Goal: Task Accomplishment & Management: Complete application form

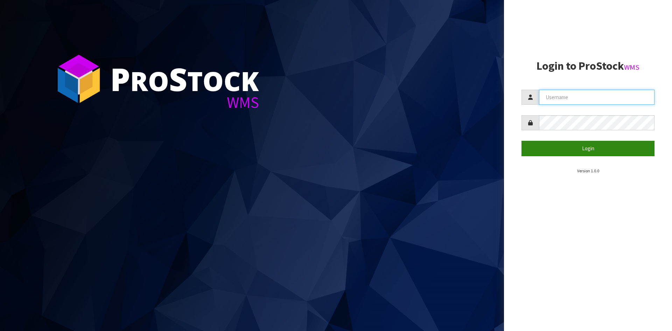
type input "YOURREFORMER"
click at [586, 153] on button "Login" at bounding box center [587, 148] width 133 height 15
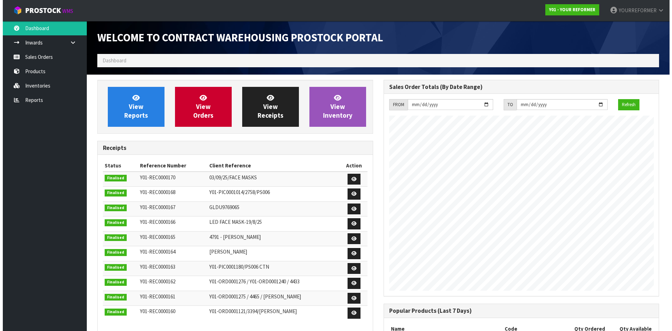
scroll to position [388, 286]
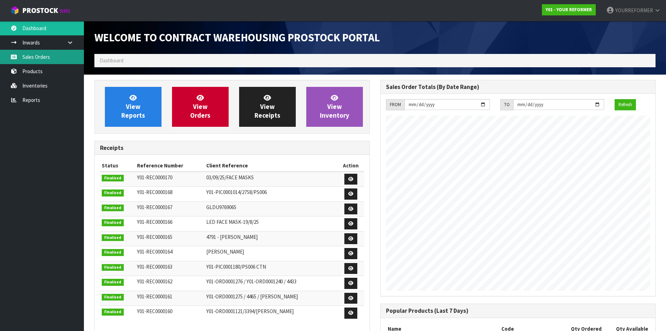
drag, startPoint x: 46, startPoint y: 59, endPoint x: 16, endPoint y: 60, distance: 29.8
click at [46, 59] on link "Sales Orders" at bounding box center [42, 57] width 84 height 14
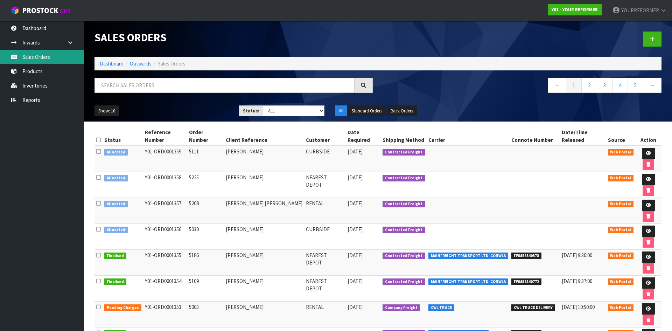
click at [58, 59] on link "Sales Orders" at bounding box center [42, 57] width 84 height 14
click at [653, 36] on icon at bounding box center [652, 38] width 5 height 5
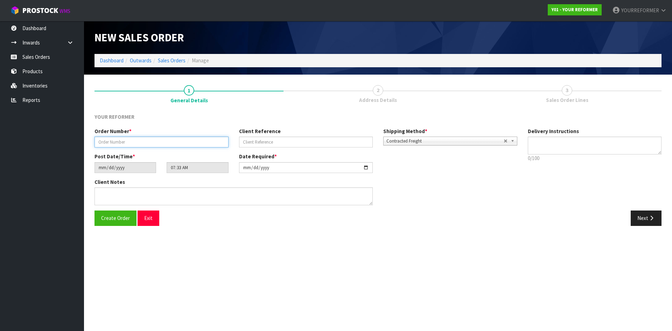
drag, startPoint x: 156, startPoint y: 140, endPoint x: 253, endPoint y: 142, distance: 96.9
click at [156, 140] on input "text" at bounding box center [161, 141] width 134 height 11
paste input "5234"
type input "5234"
drag, startPoint x: 279, startPoint y: 137, endPoint x: 123, endPoint y: 147, distance: 155.6
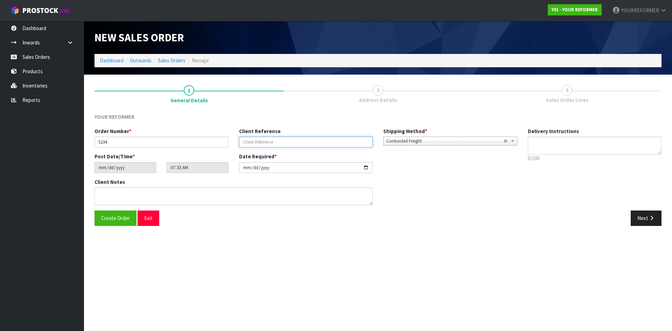
click at [279, 137] on input "text" at bounding box center [306, 141] width 134 height 11
click at [312, 144] on input "text" at bounding box center [306, 141] width 134 height 11
paste input "[PERSON_NAME]"
type input "[PERSON_NAME]"
click at [551, 142] on textarea at bounding box center [594, 145] width 134 height 18
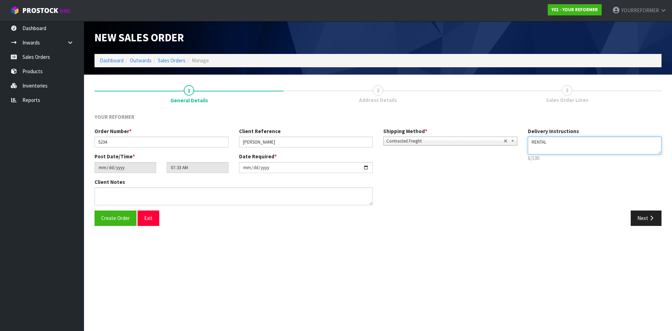
click at [550, 149] on textarea at bounding box center [594, 145] width 134 height 18
paste textarea "[PHONE_NUMBER]"
type textarea "RENTAL [PHONE_NUMBER]"
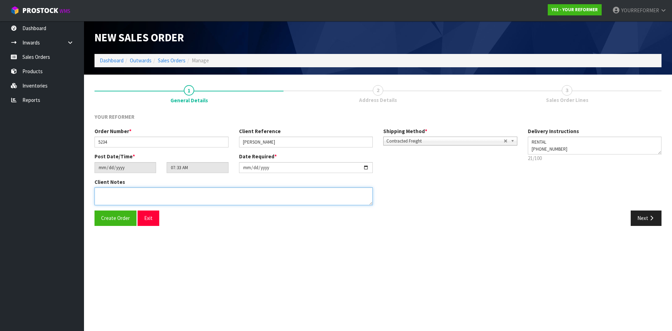
drag, startPoint x: 114, startPoint y: 195, endPoint x: 193, endPoint y: 195, distance: 79.1
click at [115, 195] on textarea at bounding box center [233, 196] width 278 height 18
paste textarea "[PERSON_NAME] [STREET_ADDRESS] [PHONE_NUMBER]"
type textarea "[PERSON_NAME] [STREET_ADDRESS] [PHONE_NUMBER]"
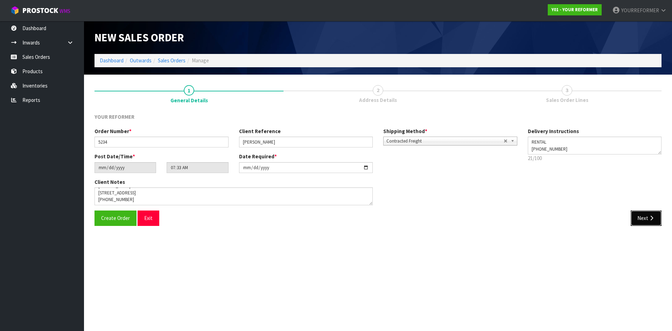
click at [641, 215] on button "Next" at bounding box center [645, 217] width 31 height 15
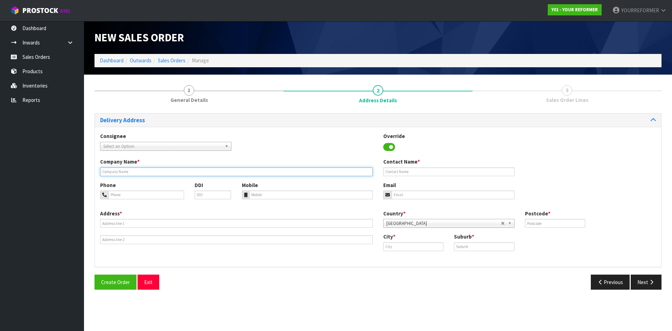
drag, startPoint x: 122, startPoint y: 172, endPoint x: 133, endPoint y: 175, distance: 10.6
click at [122, 172] on input "text" at bounding box center [236, 171] width 272 height 9
type input "RENTAL"
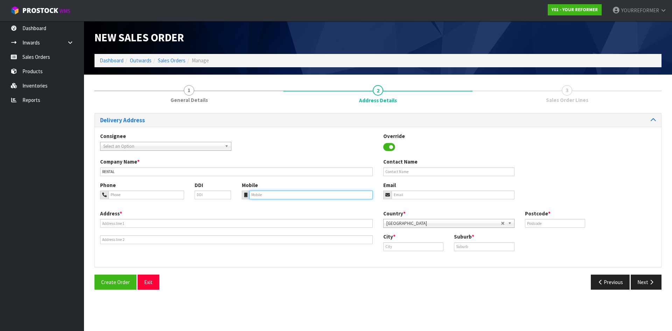
click at [274, 198] on input "tel" at bounding box center [311, 194] width 124 height 9
click at [283, 192] on input "tel" at bounding box center [311, 194] width 124 height 9
paste input "[PHONE_NUMBER]"
type input "[PHONE_NUMBER]"
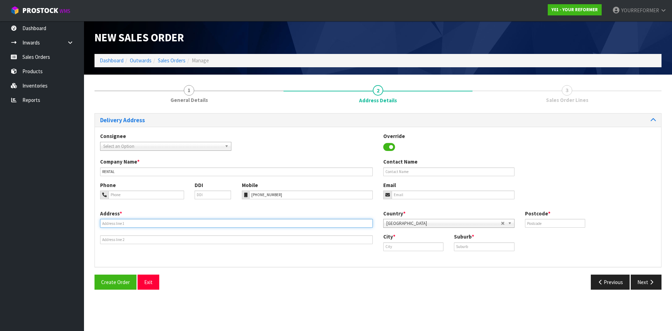
click at [138, 227] on input "text" at bounding box center [236, 223] width 272 height 9
click at [162, 225] on input "text" at bounding box center [236, 223] width 272 height 9
paste input "[STREET_ADDRESS]"
click at [153, 224] on input "[STREET_ADDRESS]" at bounding box center [236, 223] width 272 height 9
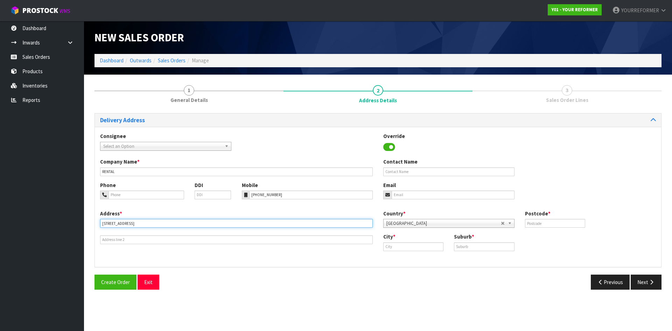
type input "[STREET_ADDRESS]"
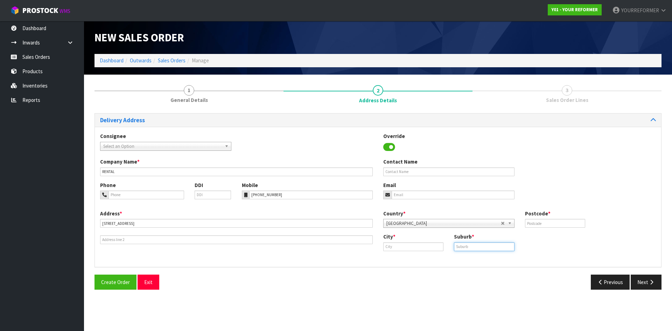
click at [486, 248] on input "text" at bounding box center [484, 246] width 60 height 9
paste input "WARKWORTH"
type input "WARKWORTH"
click at [399, 243] on input "text" at bounding box center [413, 246] width 60 height 9
click at [397, 261] on strong "[GEOGRAPHIC_DATA]" at bounding box center [415, 258] width 51 height 7
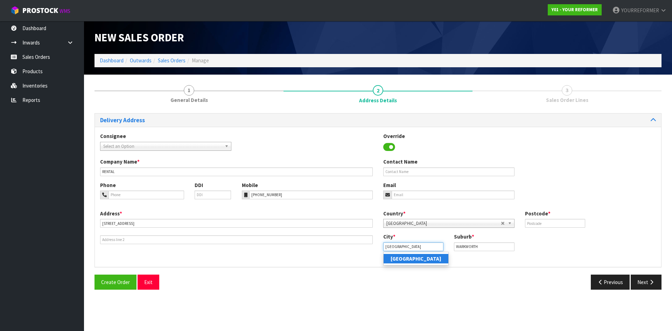
type input "[GEOGRAPHIC_DATA]"
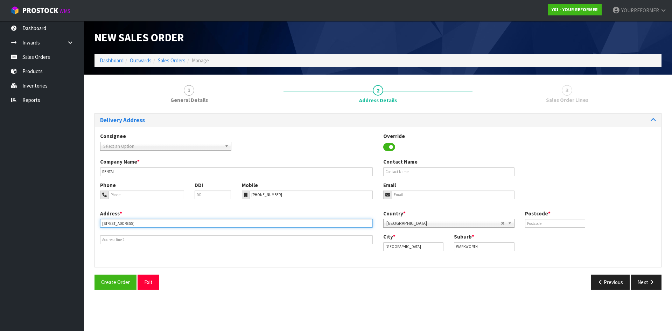
click at [168, 225] on input "[STREET_ADDRESS]" at bounding box center [236, 223] width 272 height 9
click at [172, 223] on input "[STREET_ADDRESS]" at bounding box center [236, 223] width 272 height 9
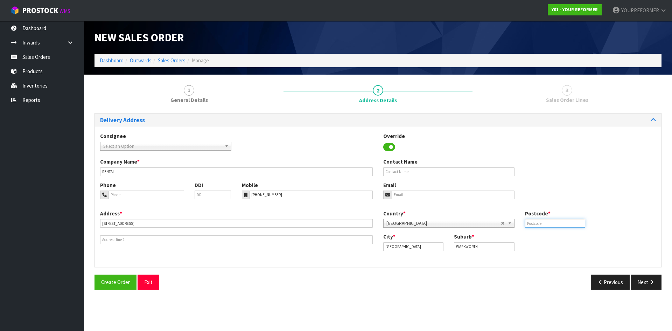
click at [560, 227] on input "text" at bounding box center [555, 223] width 60 height 9
paste input "0984"
type input "0984"
click at [454, 197] on input "email" at bounding box center [452, 194] width 123 height 9
paste input "[EMAIL_ADDRESS][DOMAIN_NAME]"
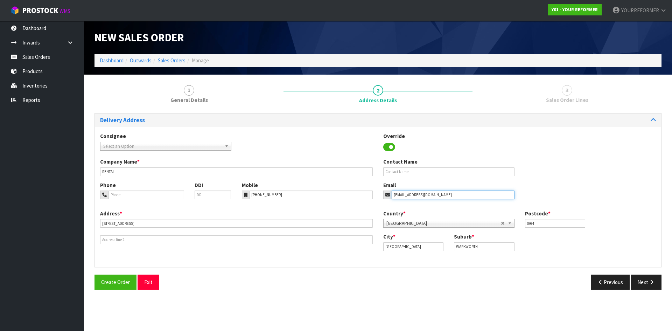
type input "[EMAIL_ADDRESS][DOMAIN_NAME]"
click at [421, 169] on input "text" at bounding box center [448, 171] width 131 height 9
paste input "[PERSON_NAME]"
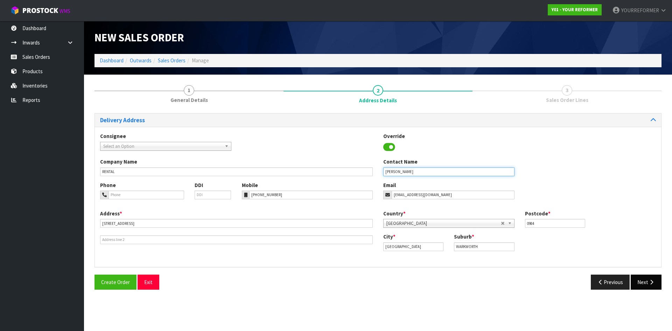
type input "[PERSON_NAME]"
click at [638, 278] on button "Next" at bounding box center [645, 281] width 31 height 15
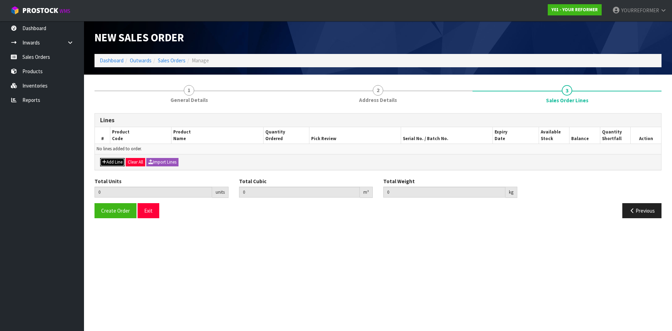
click at [120, 161] on button "Add Line" at bounding box center [112, 162] width 24 height 8
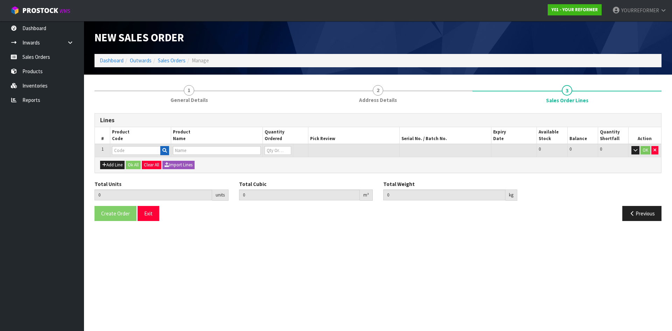
click at [169, 151] on td at bounding box center [140, 150] width 61 height 13
click at [168, 152] on button "button" at bounding box center [164, 150] width 9 height 9
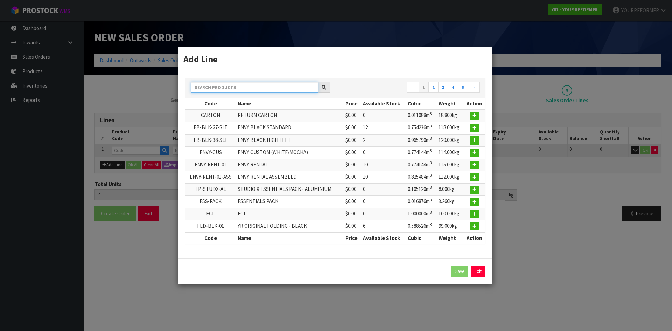
click at [218, 85] on input "text" at bounding box center [254, 87] width 127 height 11
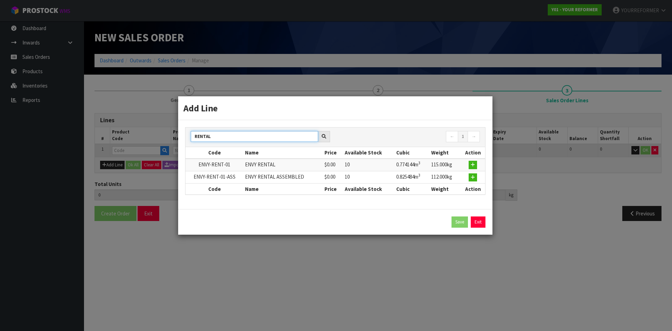
type input "RENTAL"
click at [472, 174] on button "button" at bounding box center [472, 177] width 8 height 8
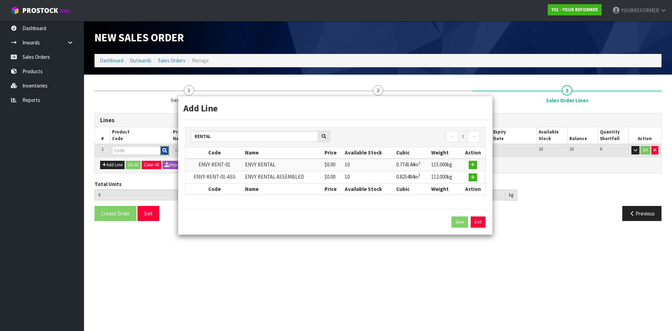
type input "0.000000"
type input "0.000"
type input "ENVY-RENT-01-ASS"
type input "ENVY RENTAL ASSEMBLED"
type input "0"
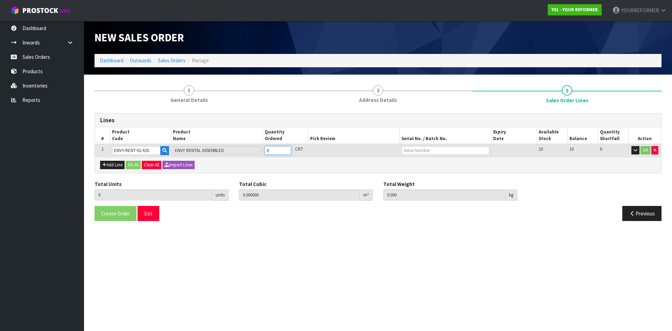
type input "1"
type input "0.825484"
type input "112"
type input "1"
click at [285, 149] on input "1" at bounding box center [277, 150] width 27 height 9
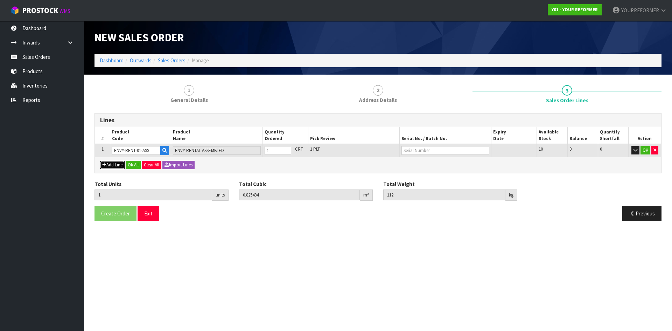
click at [113, 164] on button "Add Line" at bounding box center [112, 165] width 24 height 8
type input "0"
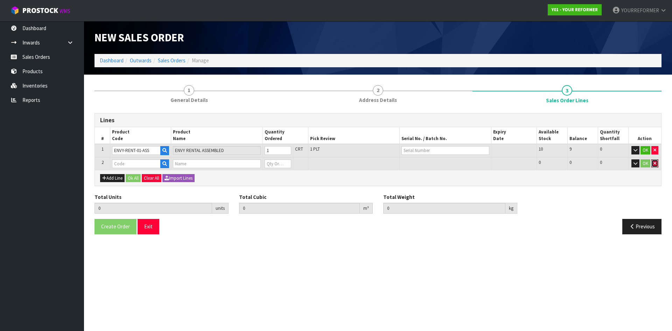
drag, startPoint x: 652, startPoint y: 165, endPoint x: 445, endPoint y: 170, distance: 206.4
click at [652, 165] on button "button" at bounding box center [654, 163] width 7 height 8
type input "1"
type input "0.825484"
type input "112"
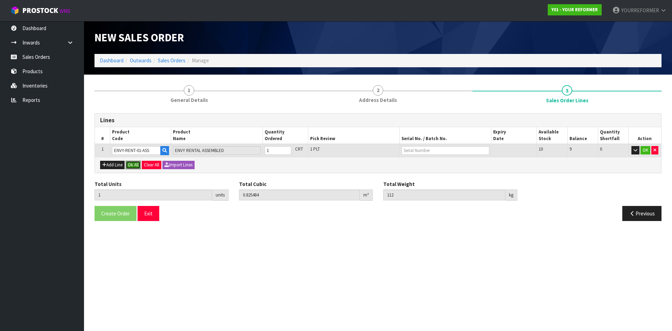
click at [134, 165] on button "Ok All" at bounding box center [133, 165] width 15 height 8
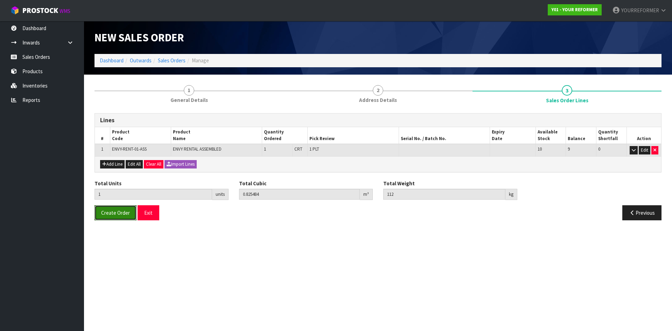
drag, startPoint x: 122, startPoint y: 210, endPoint x: 22, endPoint y: 196, distance: 100.8
click at [121, 210] on span "Create Order" at bounding box center [115, 212] width 29 height 7
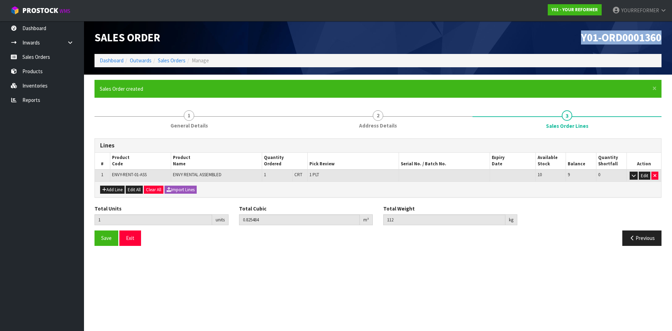
drag, startPoint x: 651, startPoint y: 38, endPoint x: 540, endPoint y: 41, distance: 111.6
click at [550, 40] on div "Y01-ORD0001360" at bounding box center [522, 37] width 289 height 33
drag, startPoint x: 36, startPoint y: 57, endPoint x: 207, endPoint y: 63, distance: 171.2
click at [36, 57] on link "Sales Orders" at bounding box center [42, 57] width 84 height 14
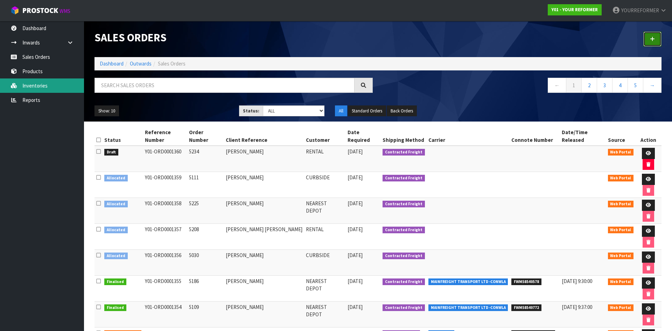
drag, startPoint x: 658, startPoint y: 40, endPoint x: 80, endPoint y: 90, distance: 580.4
click at [657, 40] on link at bounding box center [652, 38] width 18 height 15
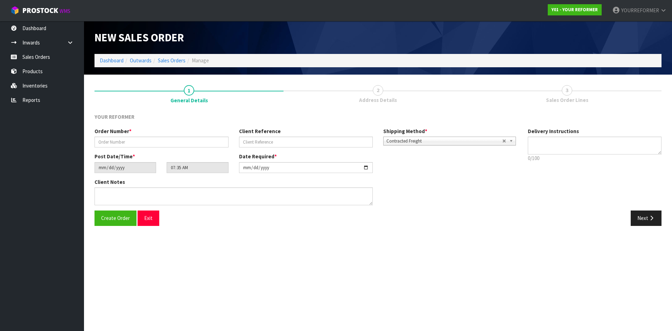
drag, startPoint x: 133, startPoint y: 135, endPoint x: 152, endPoint y: 136, distance: 18.9
click at [133, 135] on div "Order Number *" at bounding box center [161, 137] width 144 height 20
click at [164, 144] on input "text" at bounding box center [161, 141] width 134 height 11
paste input "5235"
type input "5235"
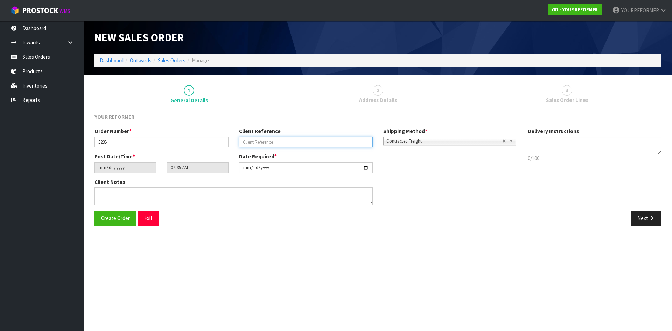
drag, startPoint x: 269, startPoint y: 145, endPoint x: 20, endPoint y: 174, distance: 250.7
click at [269, 145] on input "text" at bounding box center [306, 141] width 134 height 11
drag, startPoint x: 304, startPoint y: 141, endPoint x: 347, endPoint y: 140, distance: 43.7
click at [303, 141] on input "text" at bounding box center [306, 141] width 134 height 11
paste input "[PERSON_NAME]"
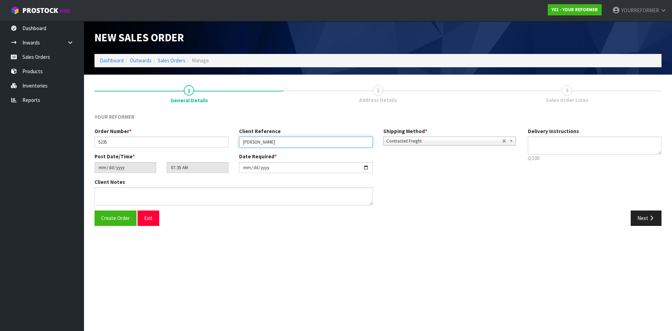
type input "[PERSON_NAME]"
click at [565, 147] on textarea at bounding box center [594, 145] width 134 height 18
click at [550, 152] on textarea at bounding box center [594, 145] width 134 height 18
paste textarea "[PHONE_NUMBER]"
type textarea "CURBSIDE [PHONE_NUMBER]"
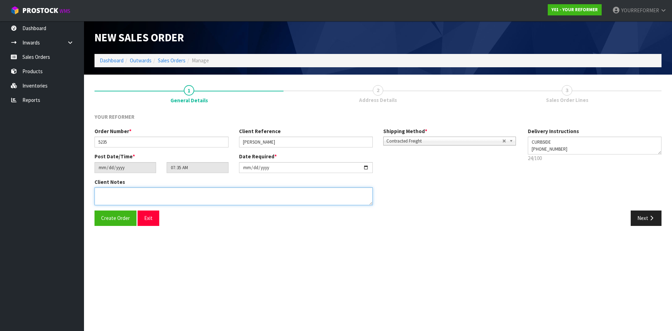
click at [151, 193] on textarea at bounding box center [233, 196] width 278 height 18
paste textarea "[PERSON_NAME] [STREET_ADDRESS] [PHONE_NUMBER]"
type textarea "[PERSON_NAME] [STREET_ADDRESS] [PHONE_NUMBER]"
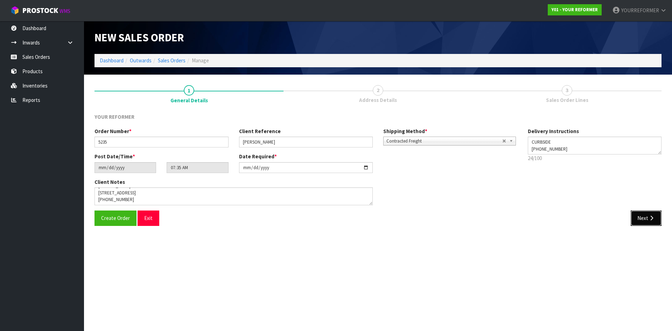
click at [638, 221] on button "Next" at bounding box center [645, 217] width 31 height 15
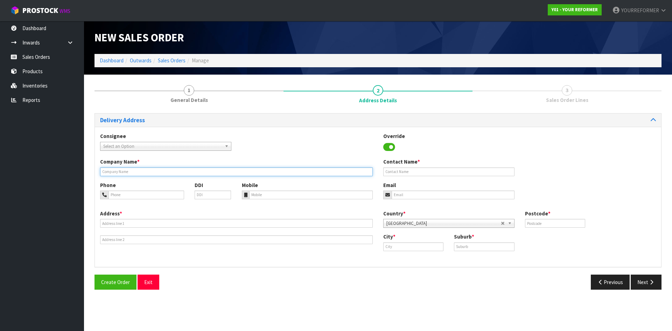
click at [167, 172] on input "text" at bounding box center [236, 171] width 272 height 9
paste input "[PERSON_NAME]"
type input "[PERSON_NAME]"
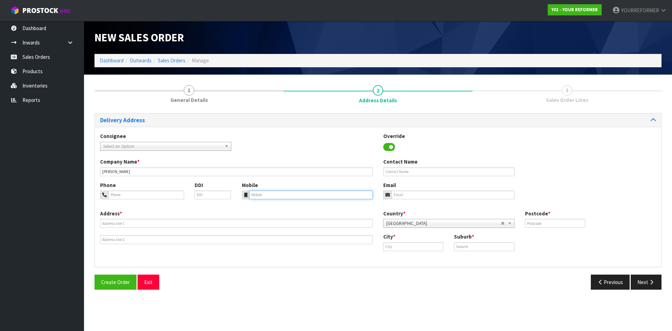
drag, startPoint x: 267, startPoint y: 194, endPoint x: 187, endPoint y: 197, distance: 79.8
click at [267, 194] on input "tel" at bounding box center [311, 194] width 124 height 9
drag, startPoint x: 272, startPoint y: 197, endPoint x: 147, endPoint y: 198, distance: 124.9
click at [270, 197] on input "tel" at bounding box center [311, 194] width 124 height 9
paste input "[PHONE_NUMBER]"
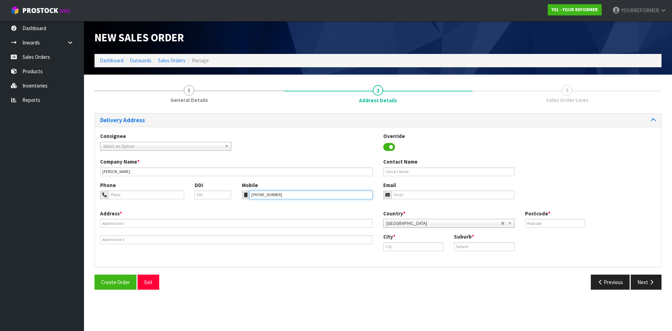
type input "[PHONE_NUMBER]"
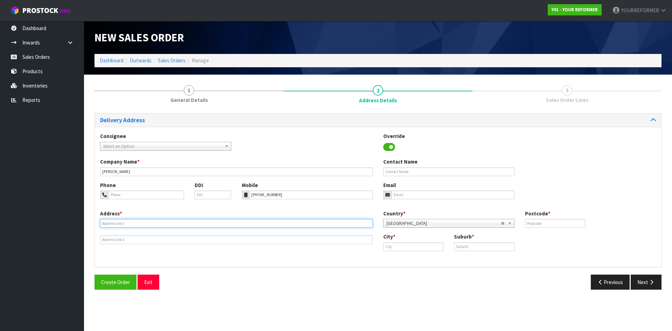
click at [127, 224] on input "text" at bounding box center [236, 223] width 272 height 9
paste input "[STREET_ADDRESS]"
type input "[STREET_ADDRESS]"
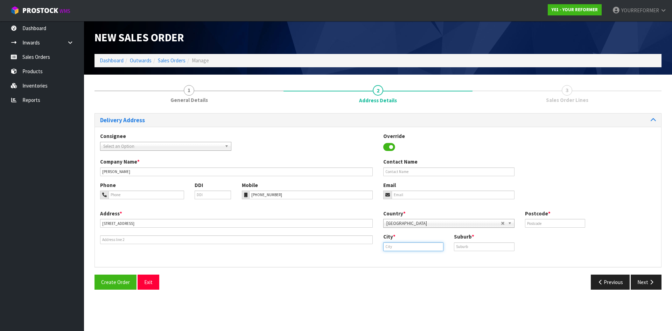
click at [424, 242] on input "text" at bounding box center [413, 246] width 60 height 9
drag, startPoint x: 396, startPoint y: 258, endPoint x: 309, endPoint y: 263, distance: 87.2
click at [396, 258] on strong "[GEOGRAPHIC_DATA]" at bounding box center [415, 258] width 51 height 7
type input "[GEOGRAPHIC_DATA]"
click at [483, 241] on div "Suburb *" at bounding box center [483, 242] width 71 height 18
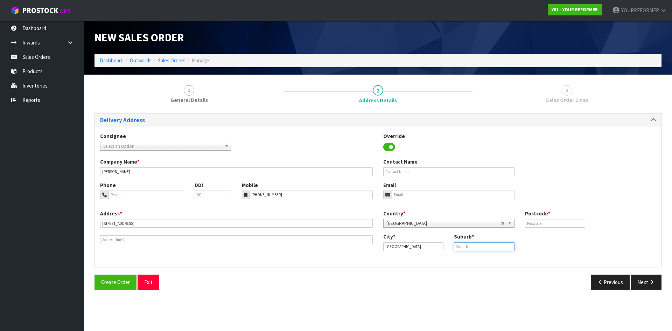
click at [483, 244] on input "text" at bounding box center [484, 246] width 60 height 9
paste input "[GEOGRAPHIC_DATA]"
type input "[GEOGRAPHIC_DATA]"
click at [553, 226] on input "text" at bounding box center [555, 223] width 60 height 9
type input "0793"
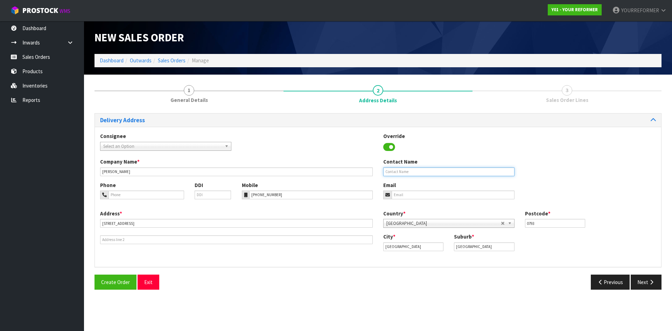
drag, startPoint x: 407, startPoint y: 170, endPoint x: 399, endPoint y: 185, distance: 16.7
click at [407, 170] on input "text" at bounding box center [448, 171] width 131 height 9
paste input "[PERSON_NAME]"
type input "[PERSON_NAME]"
drag, startPoint x: 430, startPoint y: 194, endPoint x: 428, endPoint y: 197, distance: 3.7
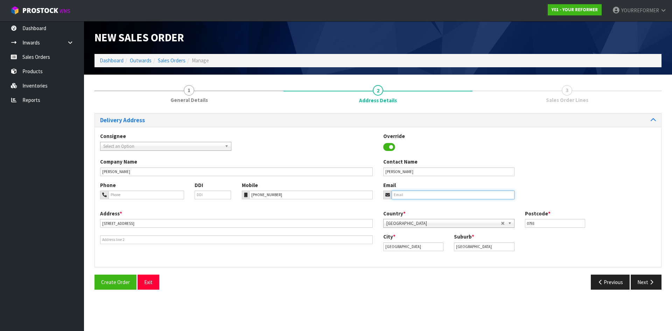
click at [429, 195] on input "email" at bounding box center [452, 194] width 123 height 9
paste input "[PERSON_NAME][EMAIL_ADDRESS][PERSON_NAME][DOMAIN_NAME]"
type input "[PERSON_NAME][EMAIL_ADDRESS][PERSON_NAME][DOMAIN_NAME]"
click at [649, 282] on icon "button" at bounding box center [651, 281] width 7 height 5
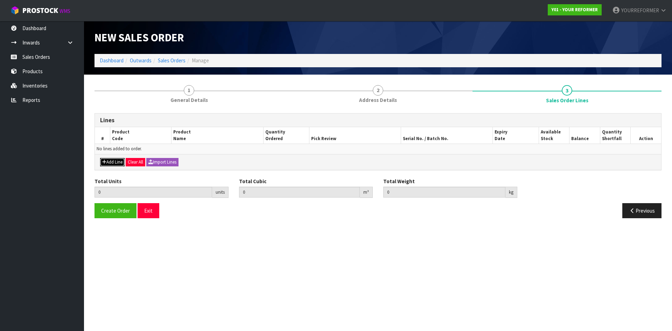
click at [112, 159] on button "Add Line" at bounding box center [112, 162] width 24 height 8
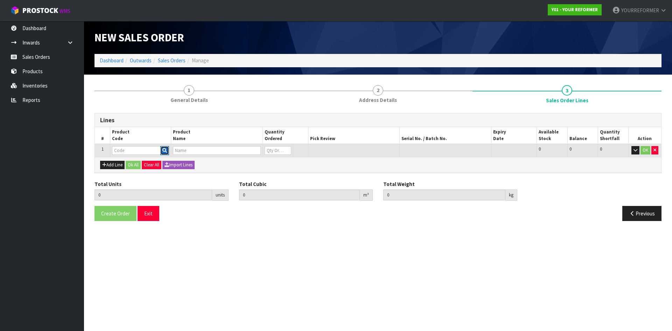
click at [164, 147] on button "button" at bounding box center [164, 150] width 9 height 9
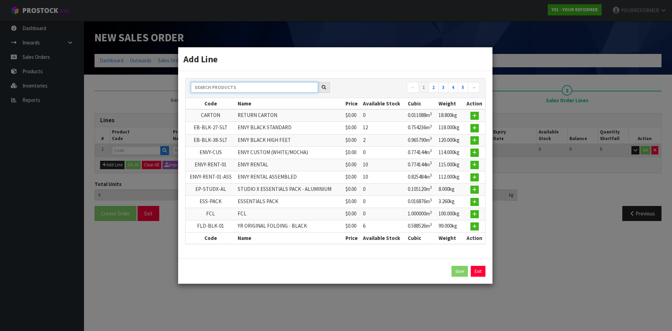
click at [237, 88] on input "text" at bounding box center [254, 87] width 127 height 11
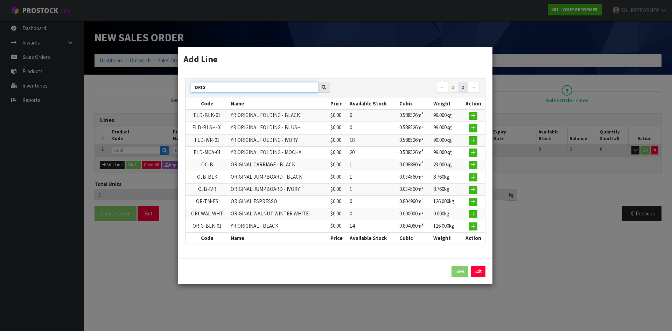
type input "ORIG"
drag, startPoint x: 467, startPoint y: 86, endPoint x: 459, endPoint y: 93, distance: 10.4
click at [467, 86] on link "2" at bounding box center [463, 87] width 10 height 11
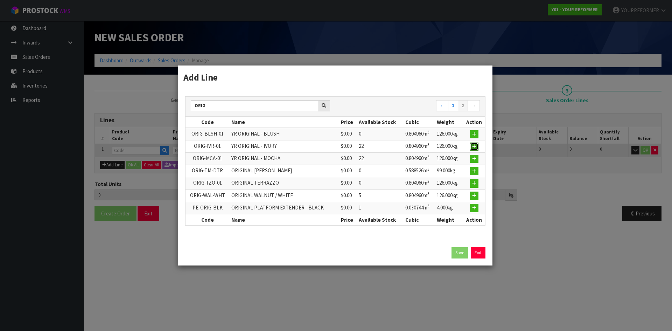
click at [477, 149] on button "button" at bounding box center [474, 146] width 8 height 8
type input "0.000000"
type input "0.000"
type input "ORIG-IVR-01"
type input "YR ORIGINAL - IVORY"
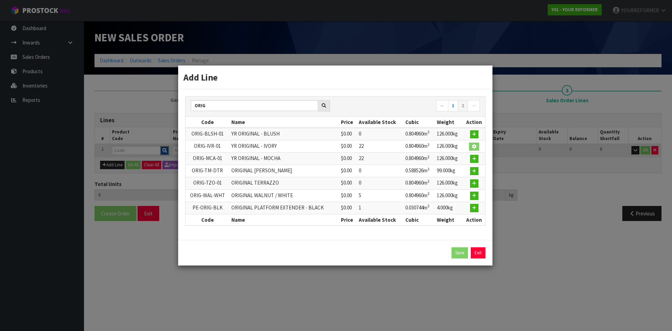
type input "0"
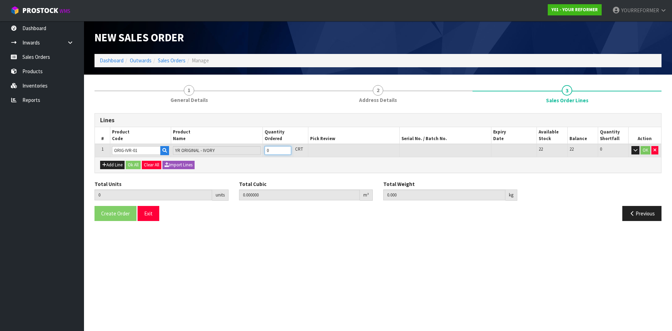
type input "1"
type input "0.80496"
type input "126"
type input "1"
click at [287, 147] on input "1" at bounding box center [277, 150] width 27 height 9
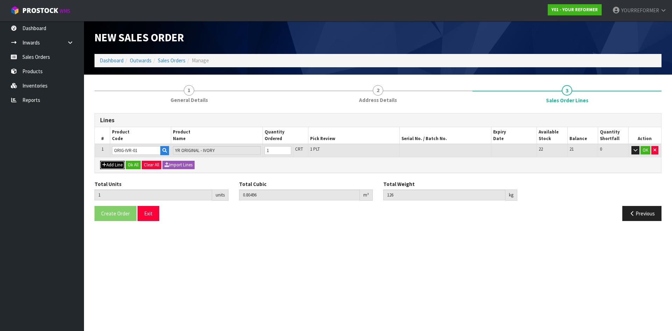
click at [116, 162] on button "Add Line" at bounding box center [112, 165] width 24 height 8
type input "0"
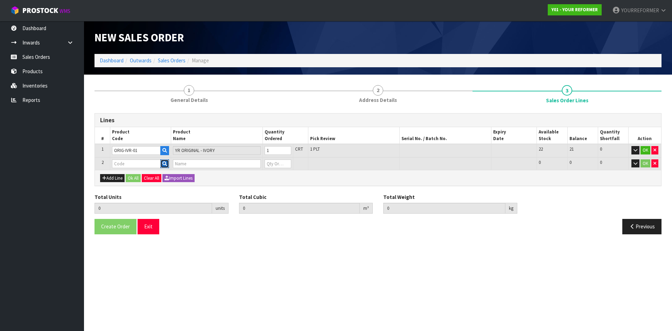
click at [169, 163] on button "button" at bounding box center [164, 163] width 9 height 9
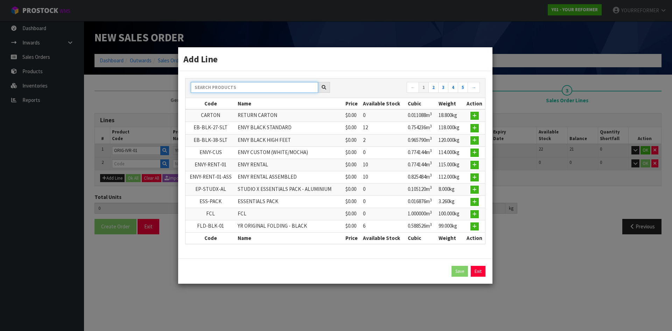
click at [218, 85] on input "text" at bounding box center [254, 87] width 127 height 11
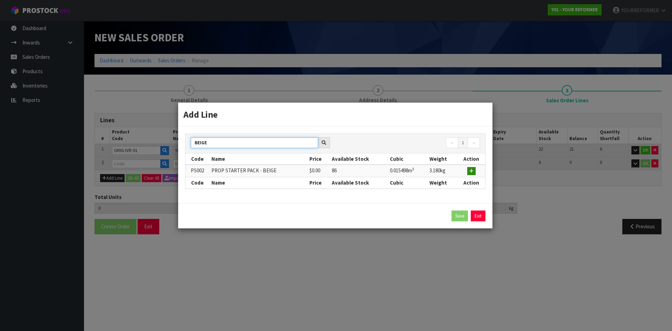
type input "BEIGE"
click at [469, 171] on button "button" at bounding box center [471, 171] width 8 height 8
type input "1"
type input "0.80496"
type input "126"
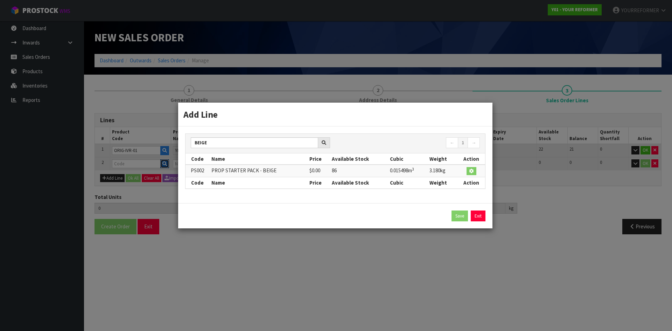
type input "PS002"
type input "PROP STARTER PACK - BEIGE"
type input "0"
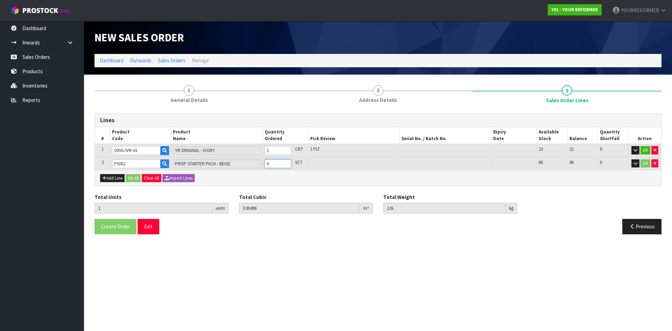
type input "2"
type input "0.820458"
type input "129.18"
type input "1"
click at [285, 162] on input "1" at bounding box center [277, 163] width 27 height 9
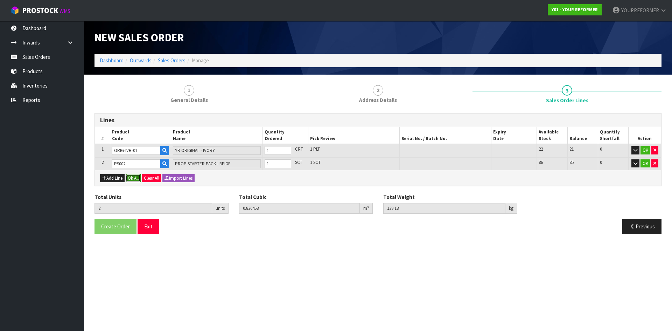
click at [133, 176] on button "Ok All" at bounding box center [133, 178] width 15 height 8
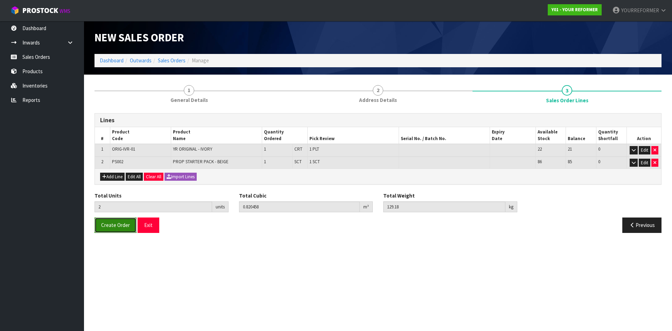
click at [114, 221] on button "Create Order" at bounding box center [115, 224] width 42 height 15
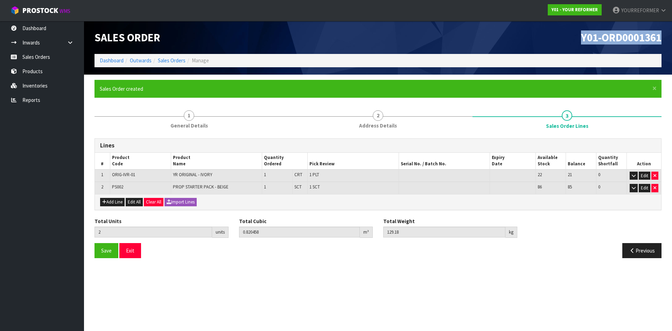
drag, startPoint x: 663, startPoint y: 36, endPoint x: 538, endPoint y: 43, distance: 125.8
click at [546, 41] on div "Y01-ORD0001361" at bounding box center [522, 37] width 289 height 33
copy span "Y01-ORD0001361"
click at [51, 56] on link "Sales Orders" at bounding box center [42, 57] width 84 height 14
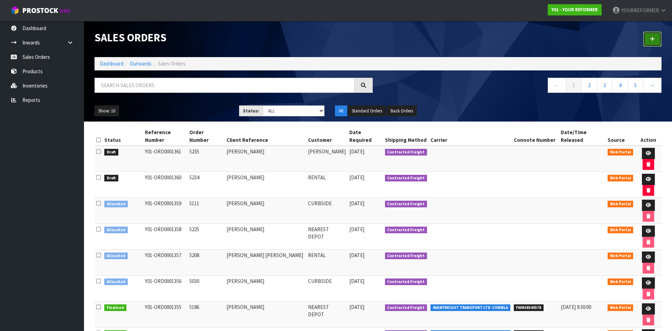
click at [647, 35] on link at bounding box center [652, 38] width 18 height 15
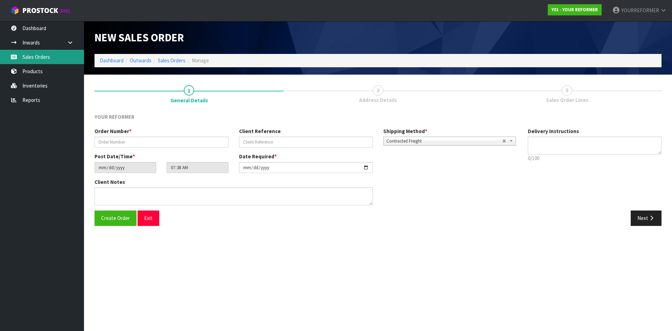
click at [52, 57] on link "Sales Orders" at bounding box center [42, 57] width 84 height 14
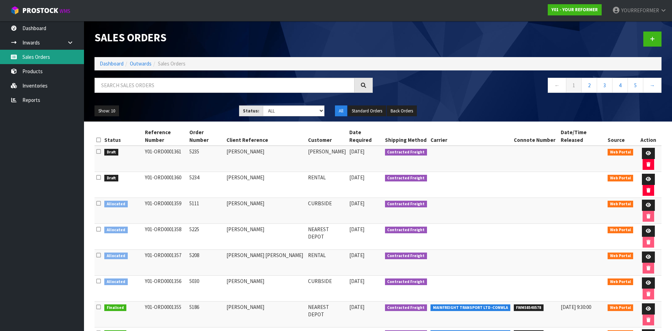
drag, startPoint x: 45, startPoint y: 60, endPoint x: 97, endPoint y: 73, distance: 54.0
click at [45, 60] on link "Sales Orders" at bounding box center [42, 57] width 84 height 14
click at [126, 83] on input "text" at bounding box center [224, 85] width 260 height 15
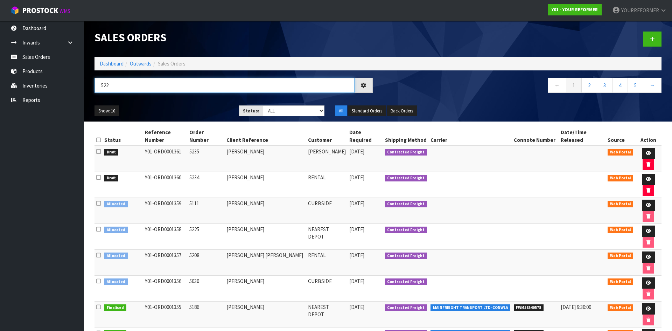
type input "5225"
